Goal: Use online tool/utility: Utilize a website feature to perform a specific function

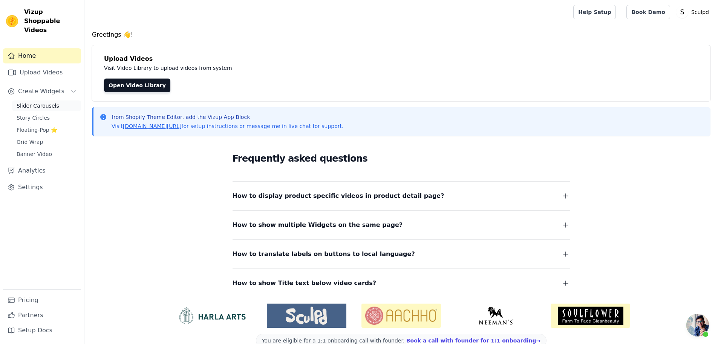
click at [36, 102] on span "Slider Carousels" at bounding box center [38, 106] width 43 height 8
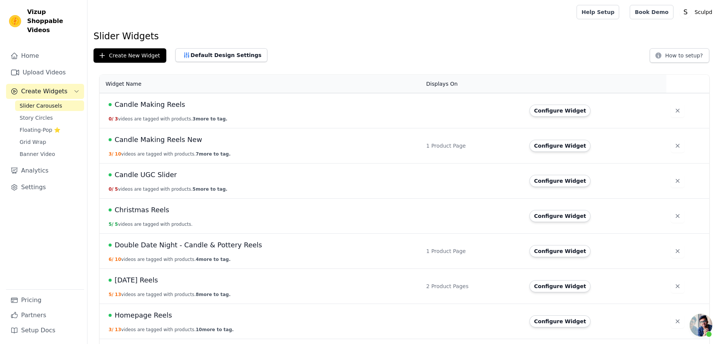
scroll to position [757, 0]
click at [127, 279] on span "Halloween Reels" at bounding box center [133, 280] width 43 height 11
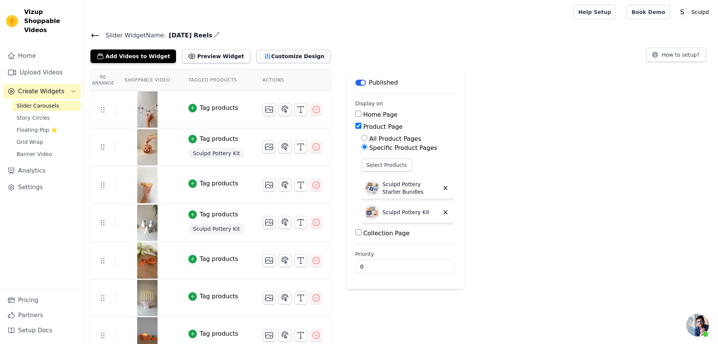
click at [260, 57] on button "Customize Design" at bounding box center [293, 56] width 74 height 14
